Goal: Task Accomplishment & Management: Manage account settings

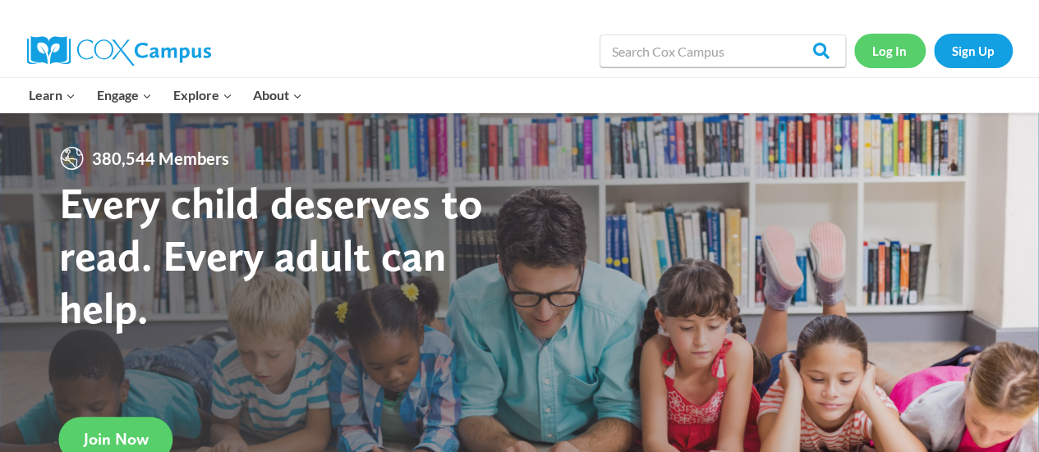
click at [883, 46] on link "Log In" at bounding box center [889, 51] width 71 height 34
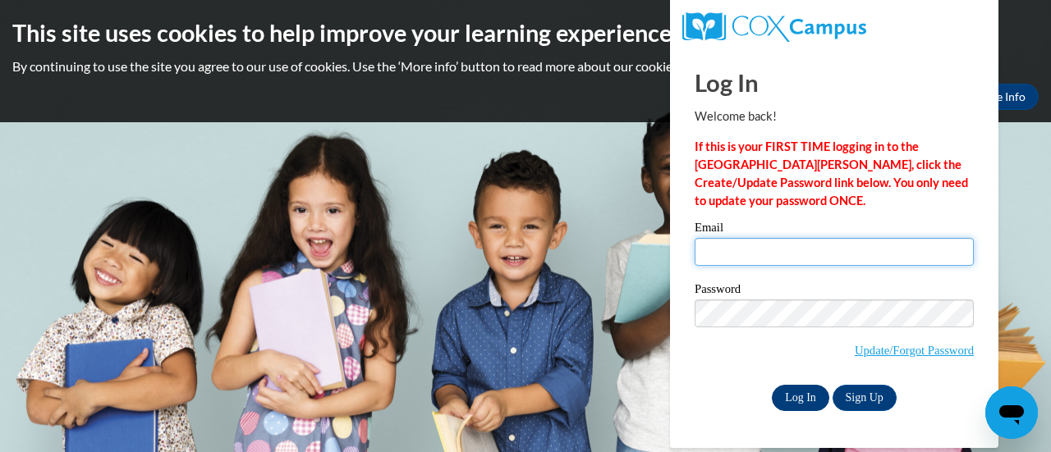
type input "[PERSON_NAME][EMAIL_ADDRESS][PERSON_NAME][DOMAIN_NAME]"
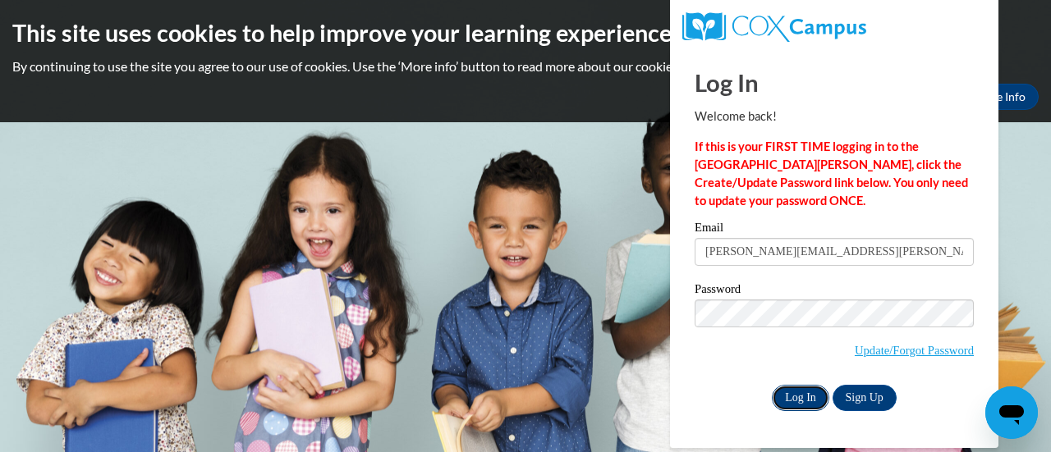
click at [813, 391] on input "Log In" at bounding box center [800, 398] width 57 height 26
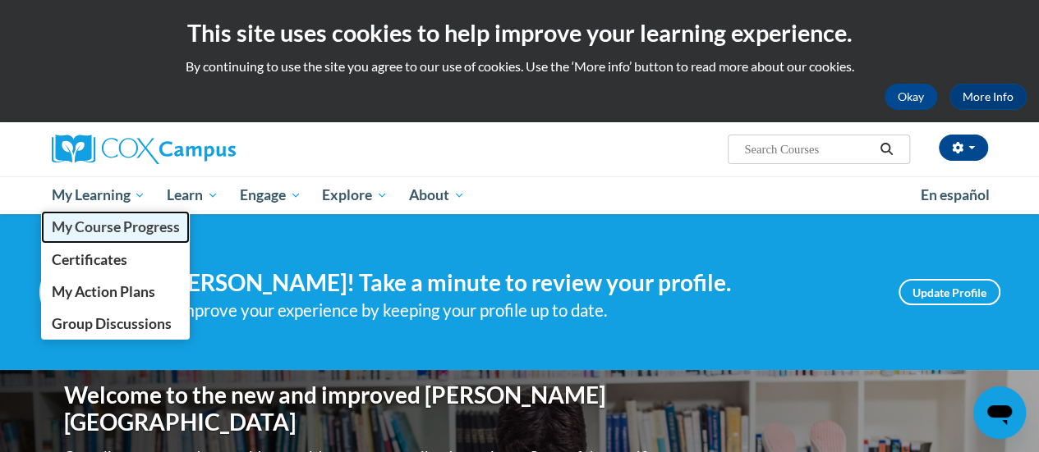
click at [94, 224] on span "My Course Progress" at bounding box center [115, 226] width 128 height 17
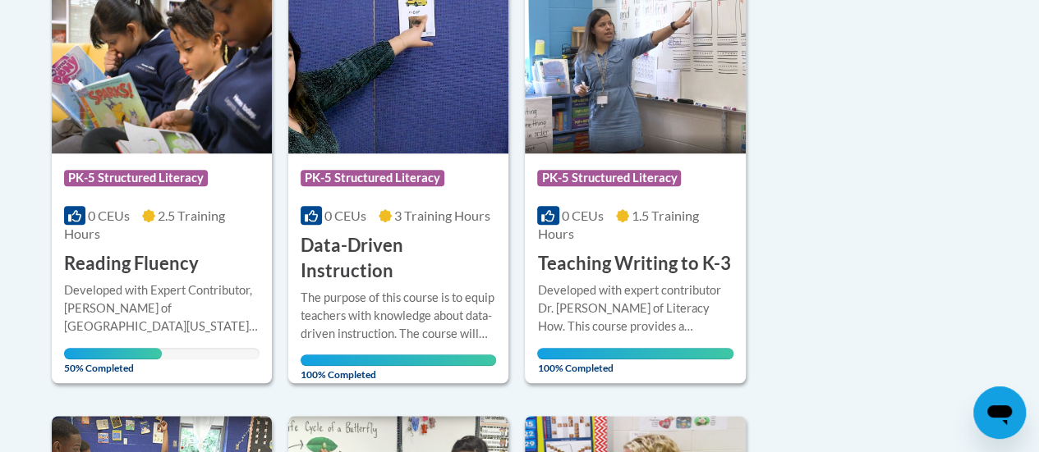
scroll to position [445, 0]
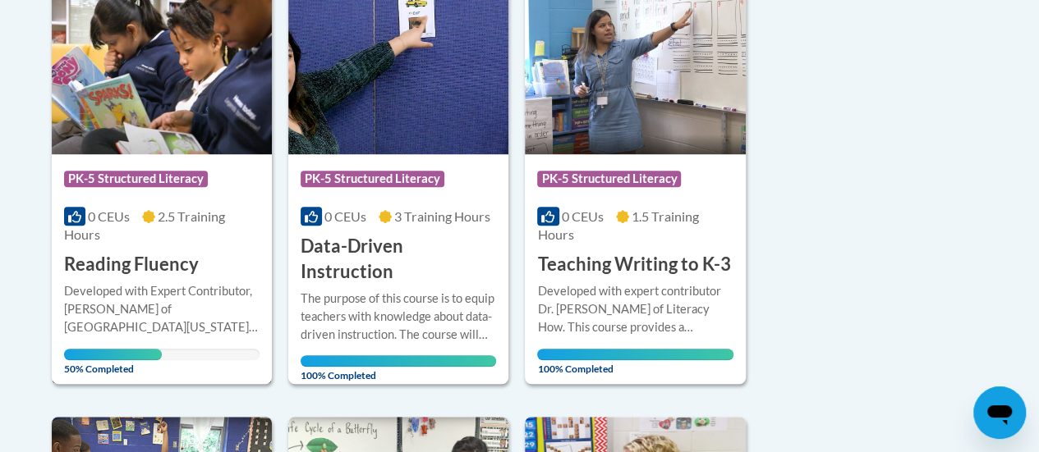
click at [113, 47] on img at bounding box center [162, 70] width 220 height 167
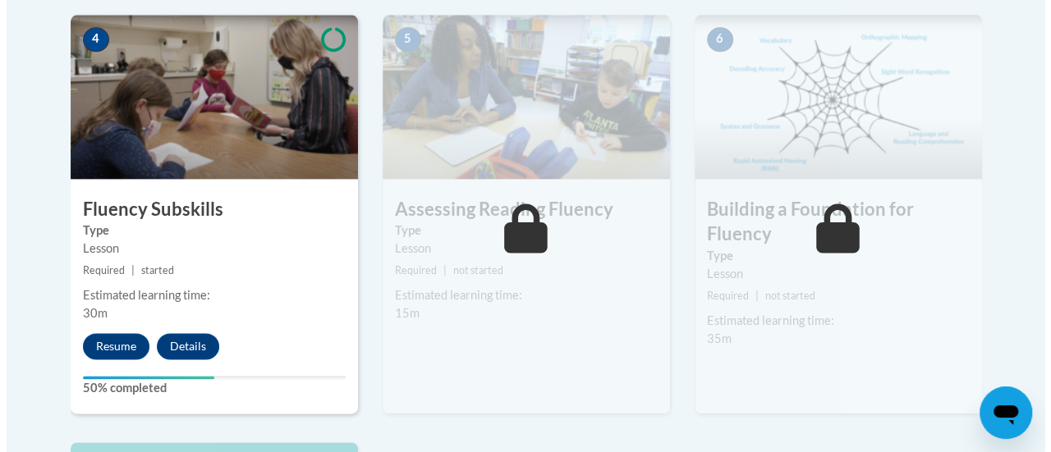
scroll to position [992, 0]
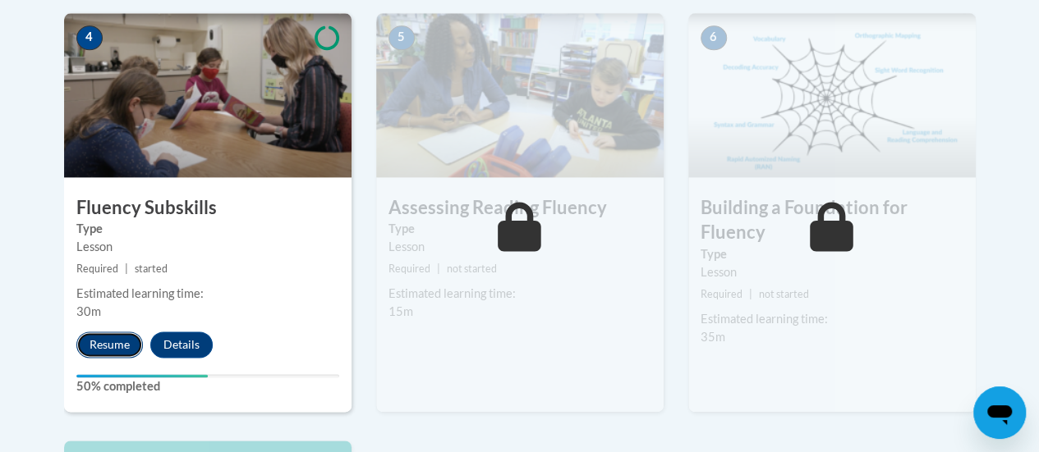
click at [96, 341] on button "Resume" at bounding box center [109, 345] width 67 height 26
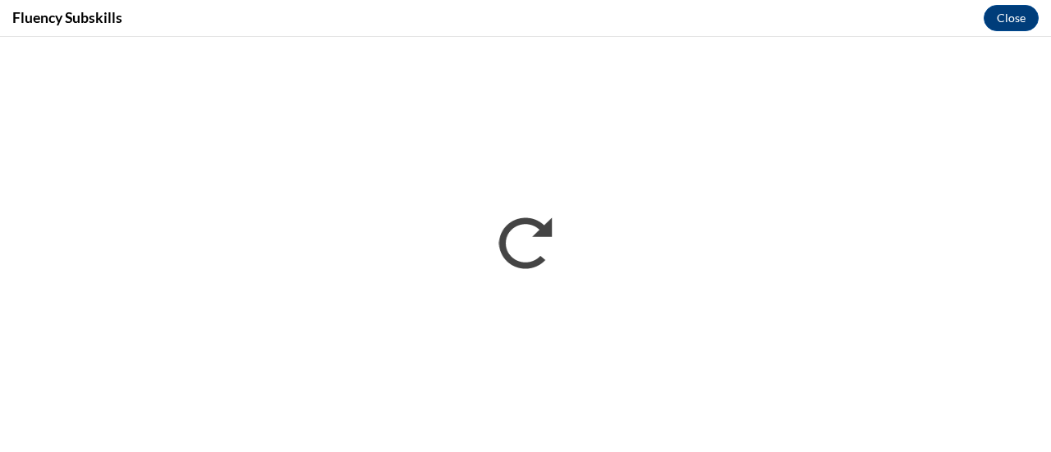
scroll to position [0, 0]
